Goal: Find contact information: Find contact information

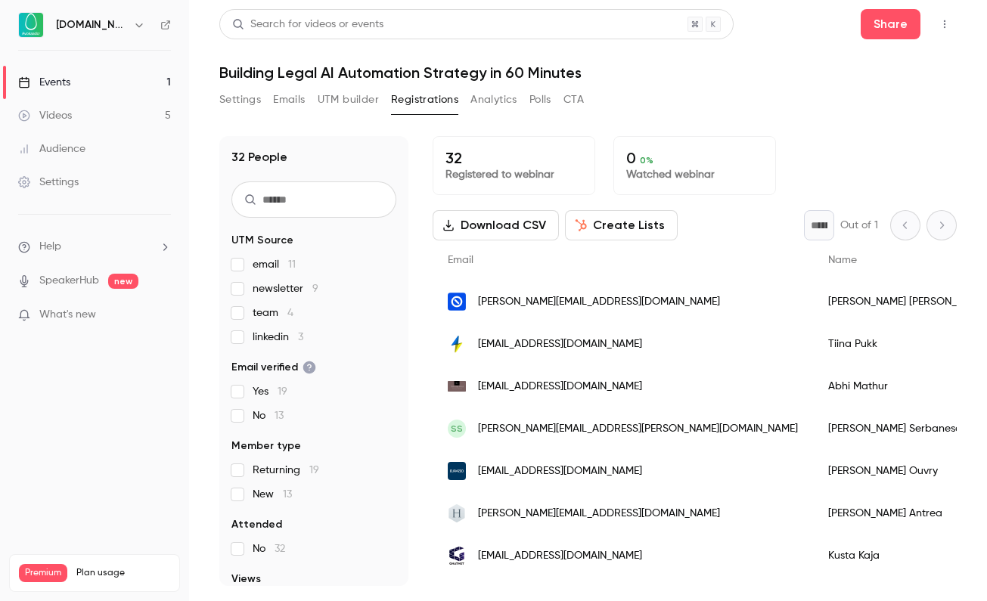
click at [57, 88] on div "Events" at bounding box center [44, 82] width 52 height 15
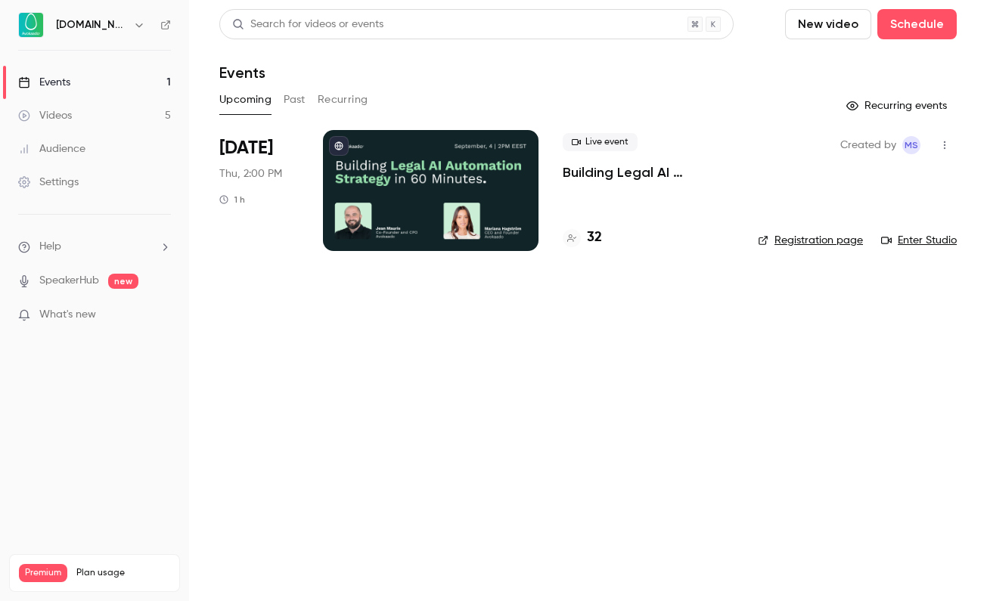
click at [591, 236] on h4 "32" at bounding box center [594, 238] width 15 height 20
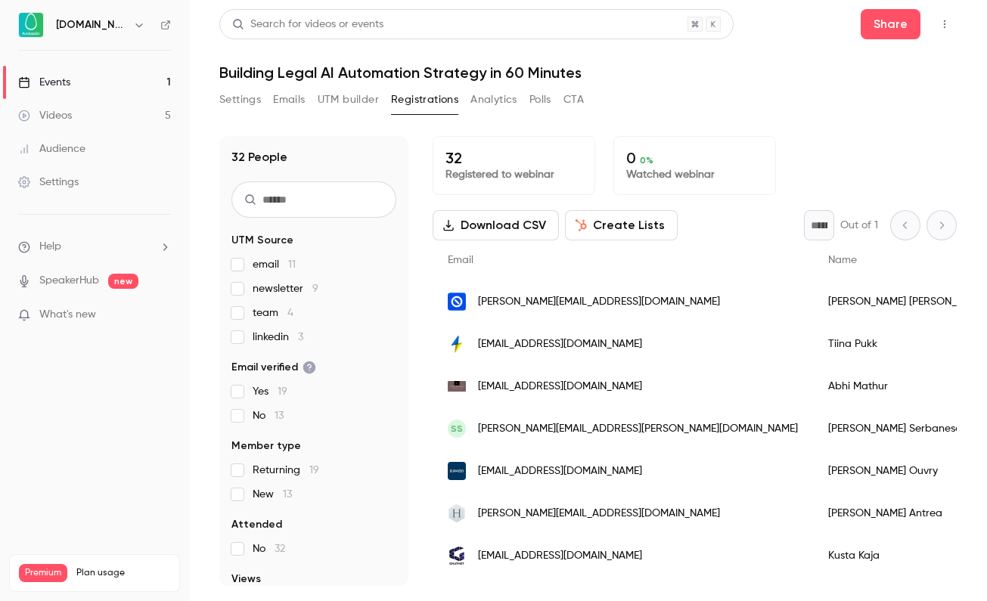
click at [267, 342] on span "linkedin 3" at bounding box center [277, 337] width 51 height 15
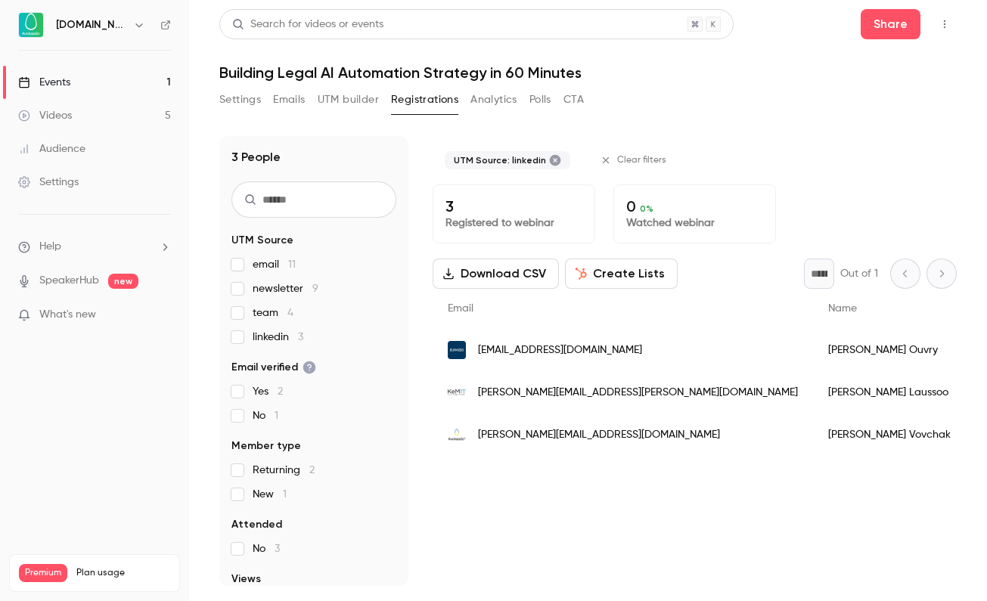
click at [259, 336] on span "linkedin 3" at bounding box center [277, 337] width 51 height 15
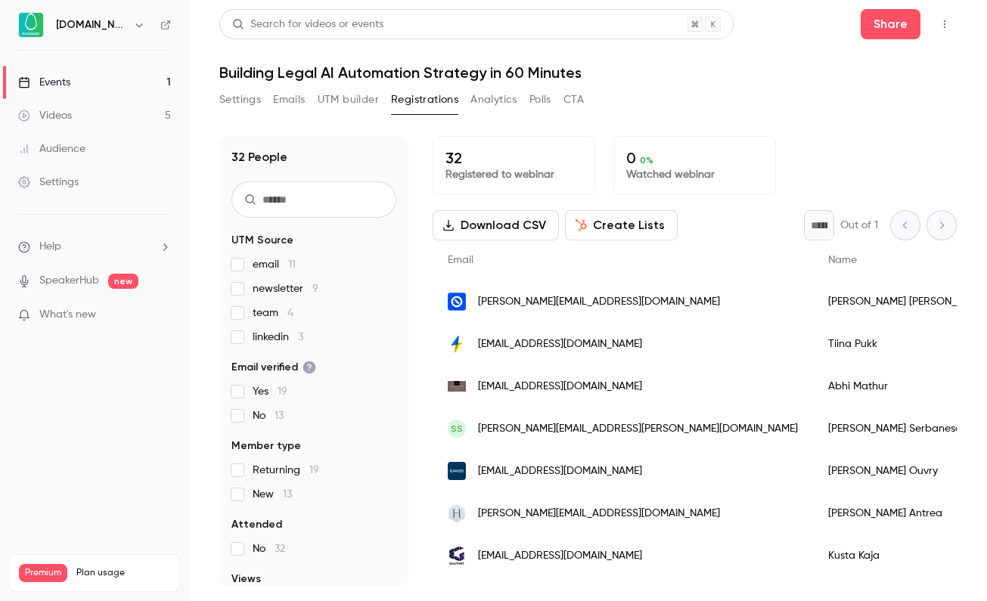
click at [252, 268] on span "email 11" at bounding box center [273, 264] width 43 height 15
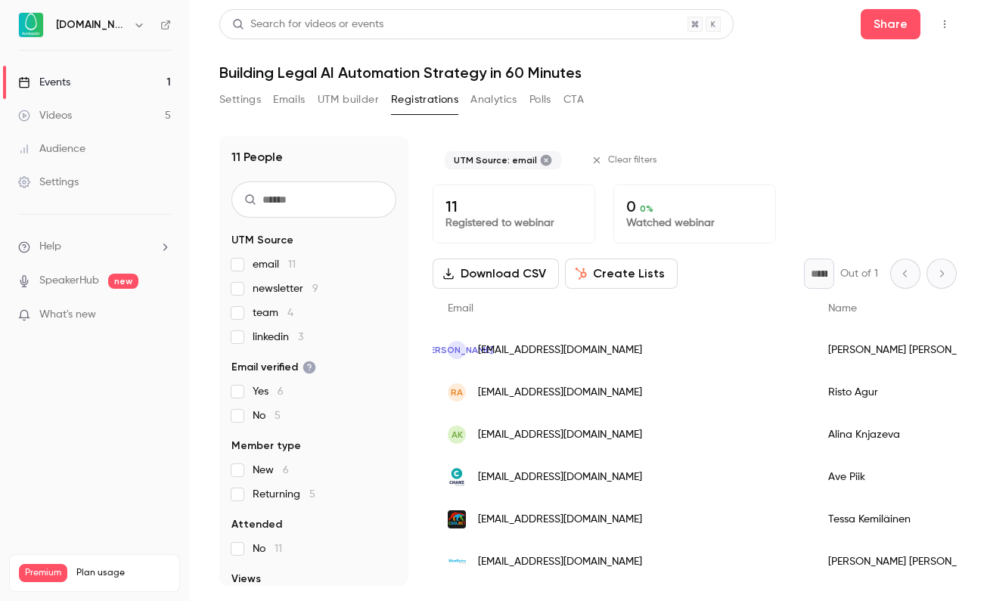
click at [255, 268] on span "email 11" at bounding box center [273, 264] width 43 height 15
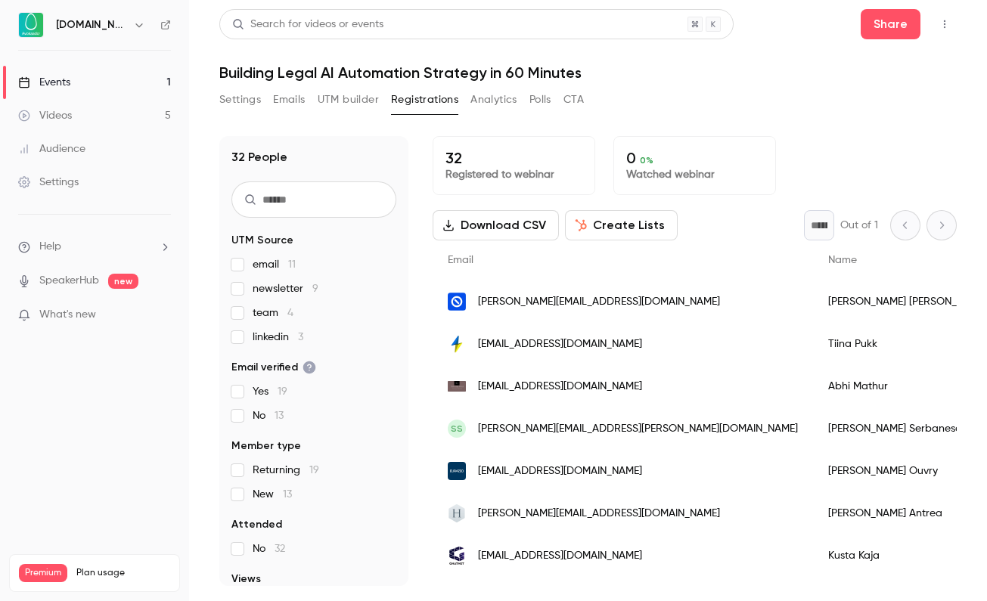
click at [255, 285] on span "newsletter 9" at bounding box center [285, 288] width 66 height 15
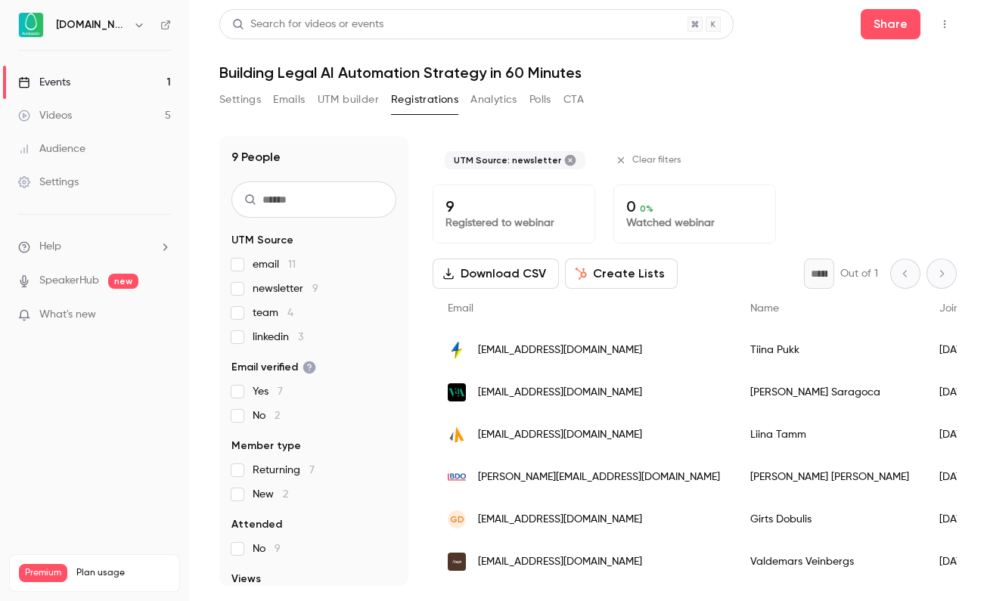
click at [255, 285] on span "newsletter 9" at bounding box center [285, 288] width 66 height 15
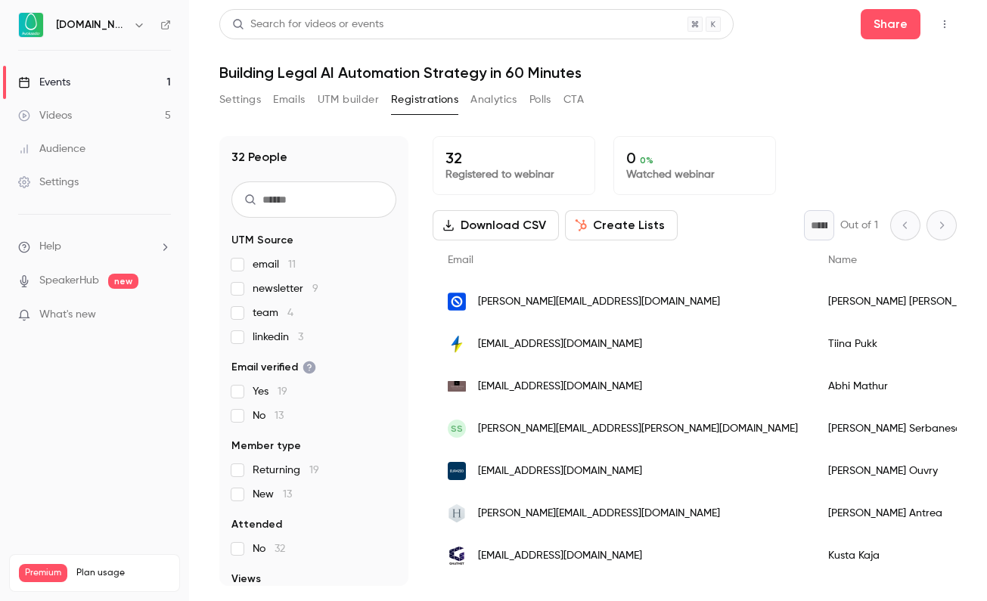
click at [255, 311] on span "team 4" at bounding box center [272, 312] width 41 height 15
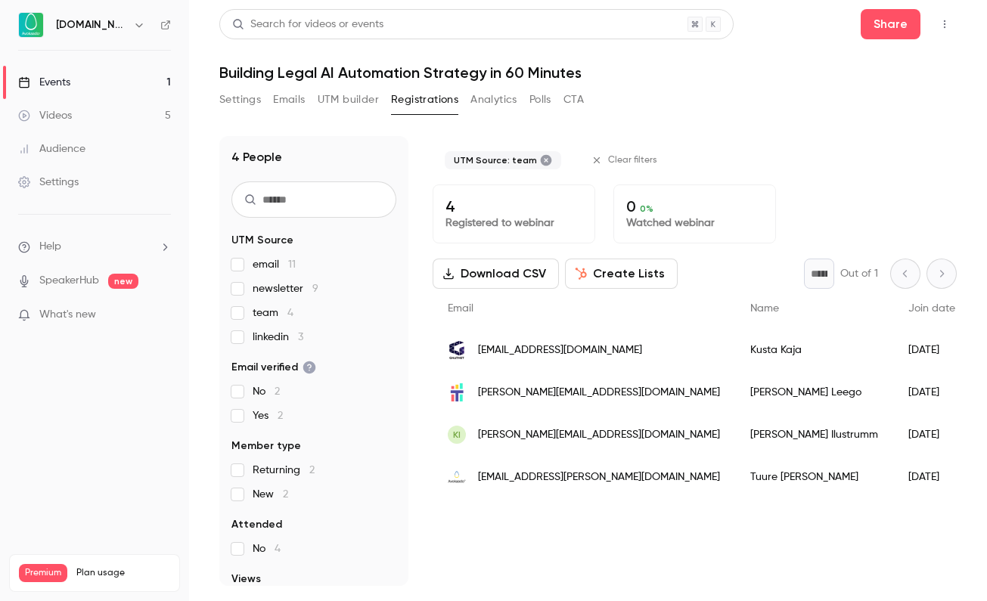
click at [255, 311] on span "team 4" at bounding box center [272, 312] width 41 height 15
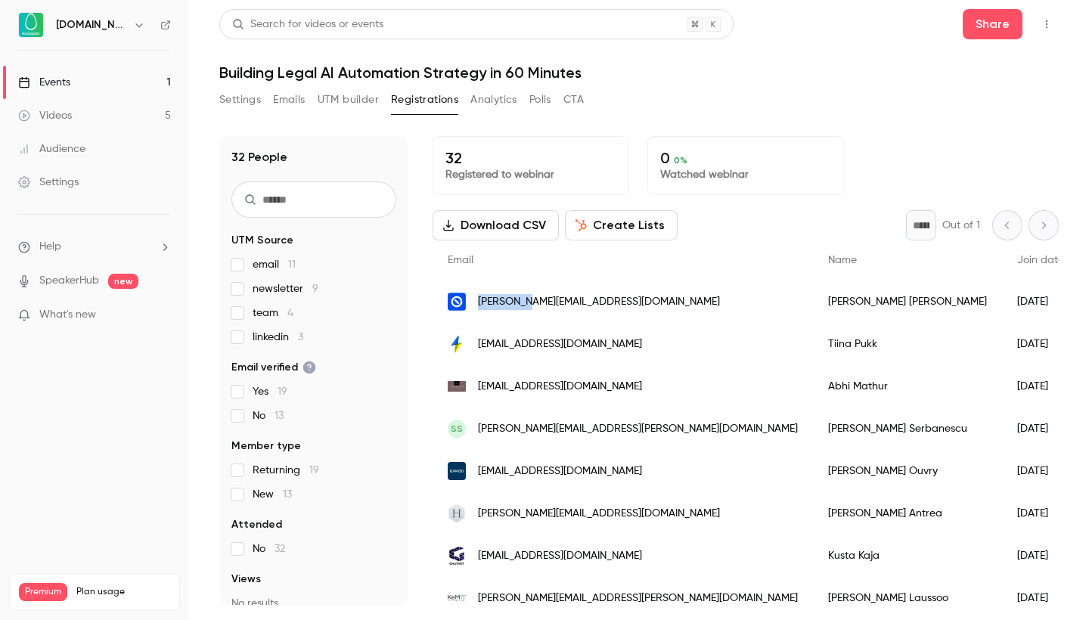
drag, startPoint x: 476, startPoint y: 303, endPoint x: 532, endPoint y: 305, distance: 56.7
click at [532, 305] on div "[PERSON_NAME][EMAIL_ADDRESS][DOMAIN_NAME]" at bounding box center [622, 301] width 380 height 42
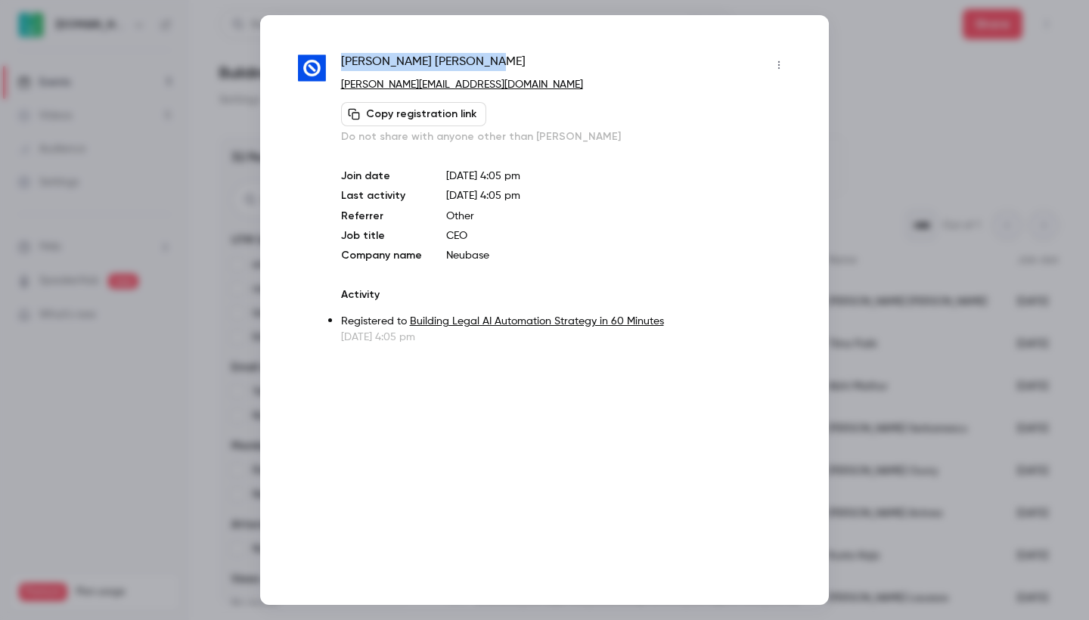
drag, startPoint x: 342, startPoint y: 66, endPoint x: 431, endPoint y: 65, distance: 88.5
click at [432, 66] on div "[PERSON_NAME]" at bounding box center [566, 65] width 450 height 24
copy span "[PERSON_NAME]"
click at [857, 186] on div at bounding box center [544, 310] width 1089 height 620
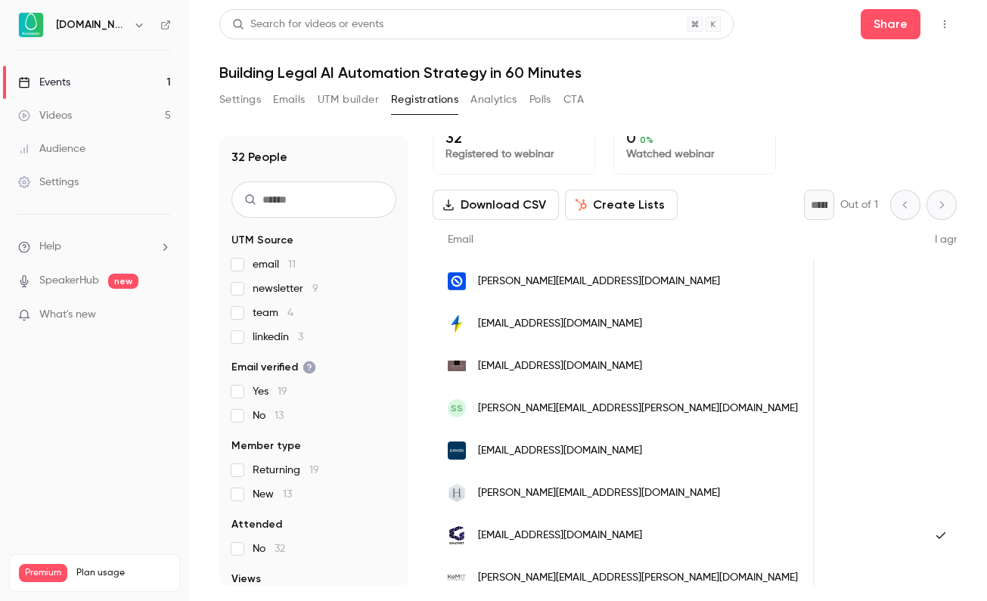
scroll to position [24, 0]
